Goal: Task Accomplishment & Management: Complete application form

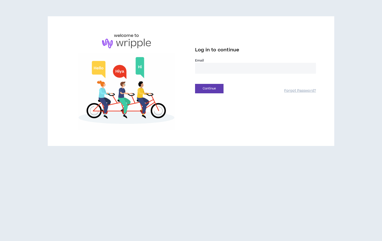
drag, startPoint x: 204, startPoint y: 63, endPoint x: 207, endPoint y: 64, distance: 2.9
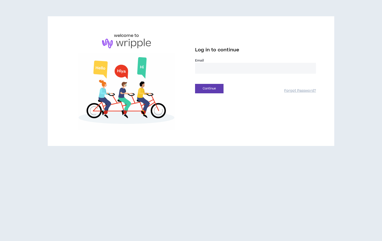
click at [205, 63] on div "Email *" at bounding box center [255, 66] width 121 height 16
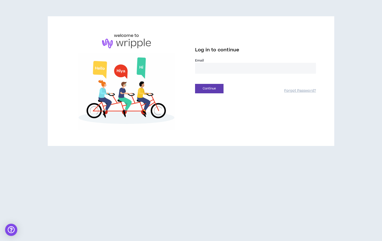
click at [207, 67] on input "email" at bounding box center [255, 68] width 121 height 11
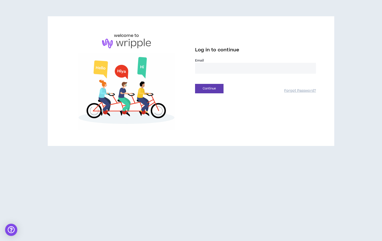
type input "**********"
click at [210, 89] on button "Continue" at bounding box center [209, 88] width 28 height 9
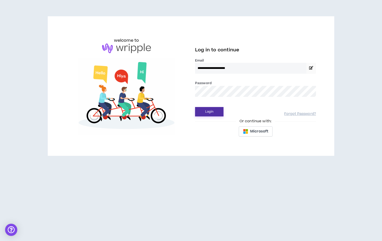
click at [207, 113] on button "Login" at bounding box center [209, 111] width 28 height 9
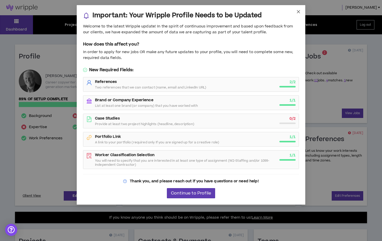
click at [298, 12] on icon "close" at bounding box center [299, 12] width 4 height 4
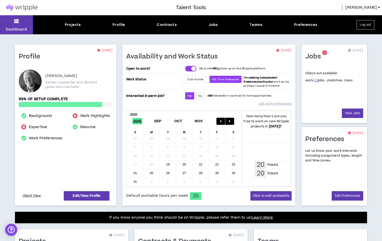
click at [344, 80] on link "1" at bounding box center [345, 80] width 2 height 5
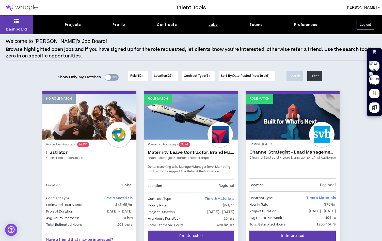
click at [113, 77] on div "Yes No" at bounding box center [112, 77] width 14 height 6
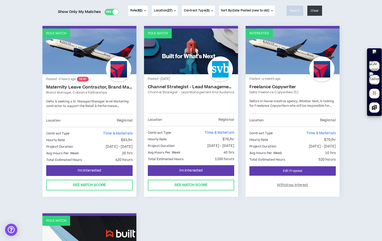
scroll to position [67, 0]
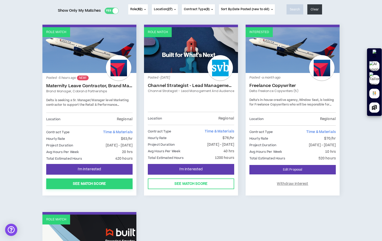
click at [101, 182] on button "See Match Score" at bounding box center [89, 183] width 86 height 11
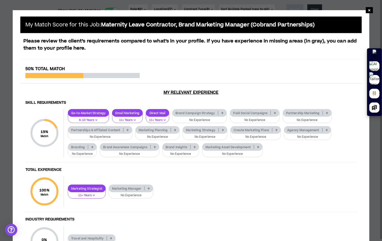
click at [257, 146] on icon at bounding box center [258, 147] width 2 height 3
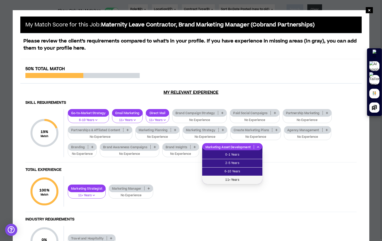
click at [233, 178] on span "11+ Years" at bounding box center [232, 180] width 54 height 6
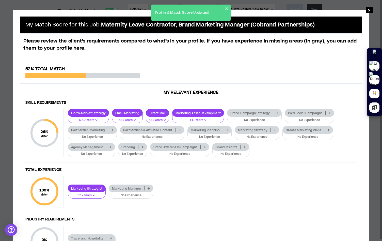
click at [109, 146] on p at bounding box center [110, 147] width 8 height 4
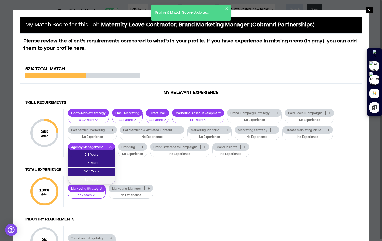
click at [98, 178] on span "11+ Years" at bounding box center [91, 180] width 41 height 6
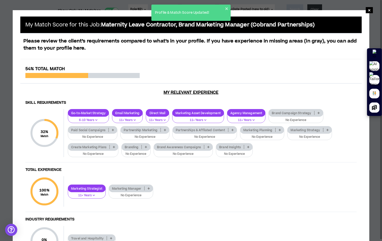
click at [280, 130] on icon at bounding box center [280, 130] width 2 height 3
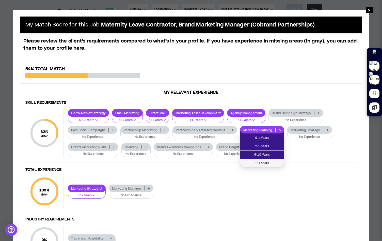
click at [270, 163] on span "11+ Years" at bounding box center [262, 163] width 38 height 6
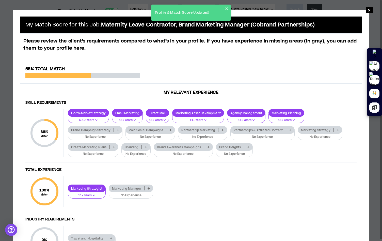
click at [337, 129] on icon at bounding box center [338, 130] width 2 height 3
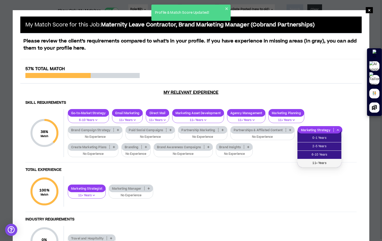
click at [323, 161] on span "11+ Years" at bounding box center [320, 163] width 38 height 6
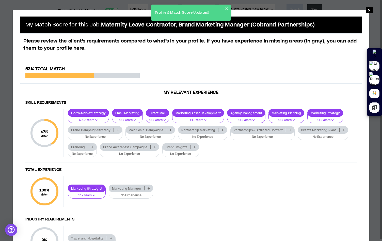
click at [342, 128] on p at bounding box center [344, 130] width 8 height 4
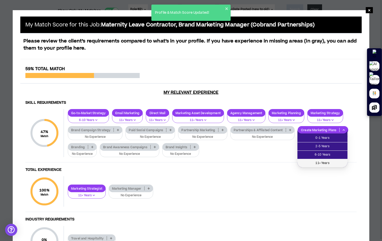
click at [333, 162] on span "11+ Years" at bounding box center [323, 163] width 44 height 6
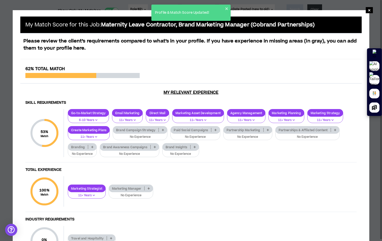
click at [147, 188] on p at bounding box center [149, 188] width 8 height 4
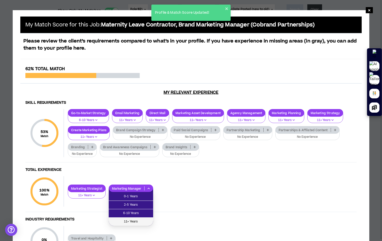
click at [141, 222] on span "11+ Years" at bounding box center [131, 222] width 38 height 6
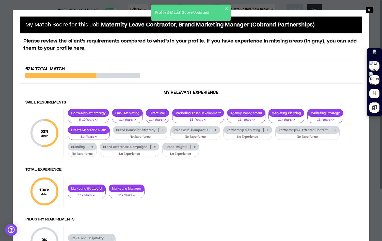
scroll to position [64, 0]
